Goal: Transaction & Acquisition: Purchase product/service

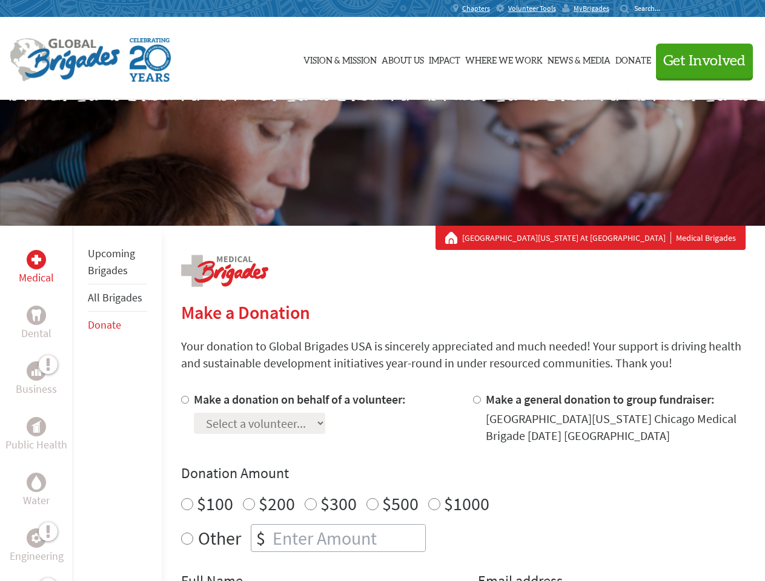
click at [668, 8] on div "Search for:" at bounding box center [644, 9] width 48 height 10
click at [699, 61] on span "Get Involved" at bounding box center [704, 61] width 82 height 15
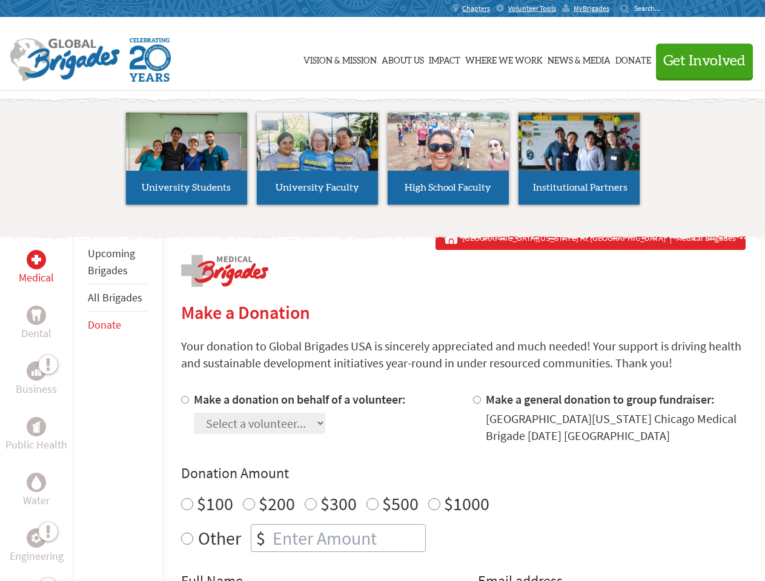
click at [383, 163] on li "High School Faculty" at bounding box center [448, 158] width 131 height 111
click at [80, 403] on div "Upcoming Brigades All Brigades Donate" at bounding box center [117, 516] width 89 height 581
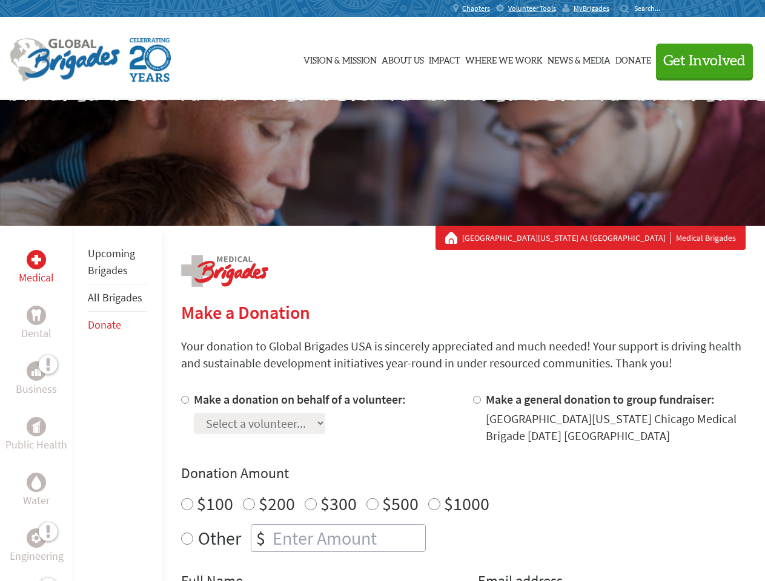
click at [463, 486] on div "Donation Amount $100 $200 $300 $500 $1000 Other $" at bounding box center [463, 508] width 564 height 88
click at [183, 400] on input "Make a donation on behalf of a volunteer:" at bounding box center [185, 400] width 8 height 8
radio input "true"
click at [476, 400] on input "Make a general donation to group fundraiser:" at bounding box center [477, 400] width 8 height 8
radio input "true"
